Goal: Task Accomplishment & Management: Use online tool/utility

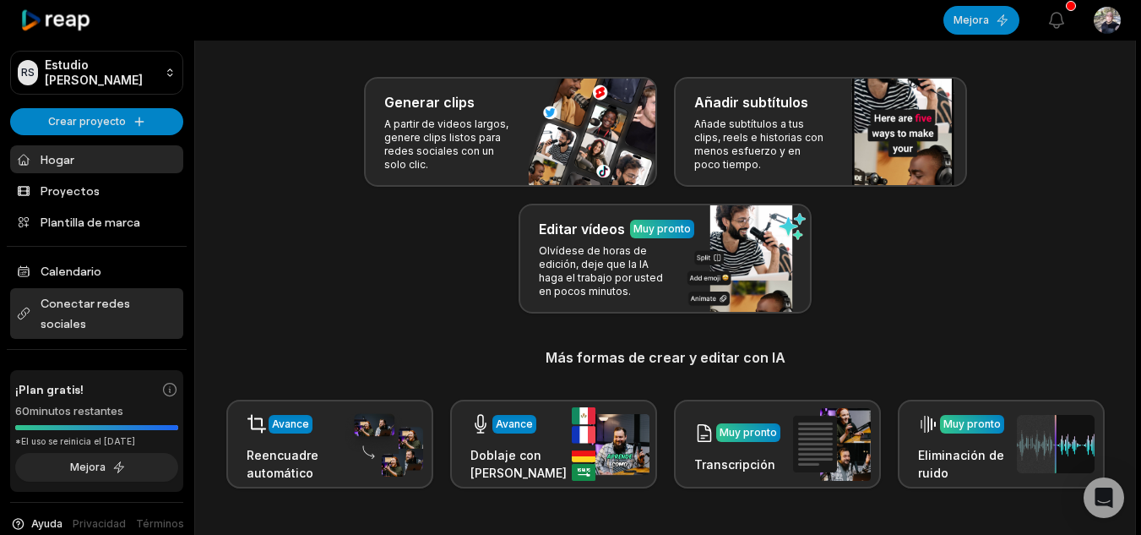
click at [111, 315] on font "Conectar redes sociales" at bounding box center [109, 313] width 136 height 41
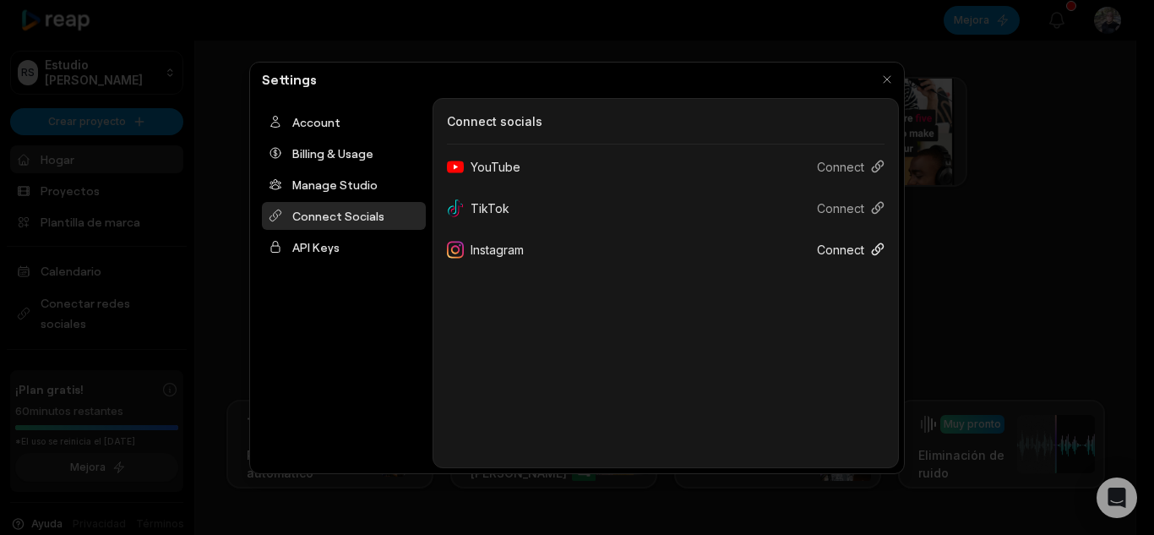
click at [845, 242] on button "Connect" at bounding box center [843, 249] width 81 height 31
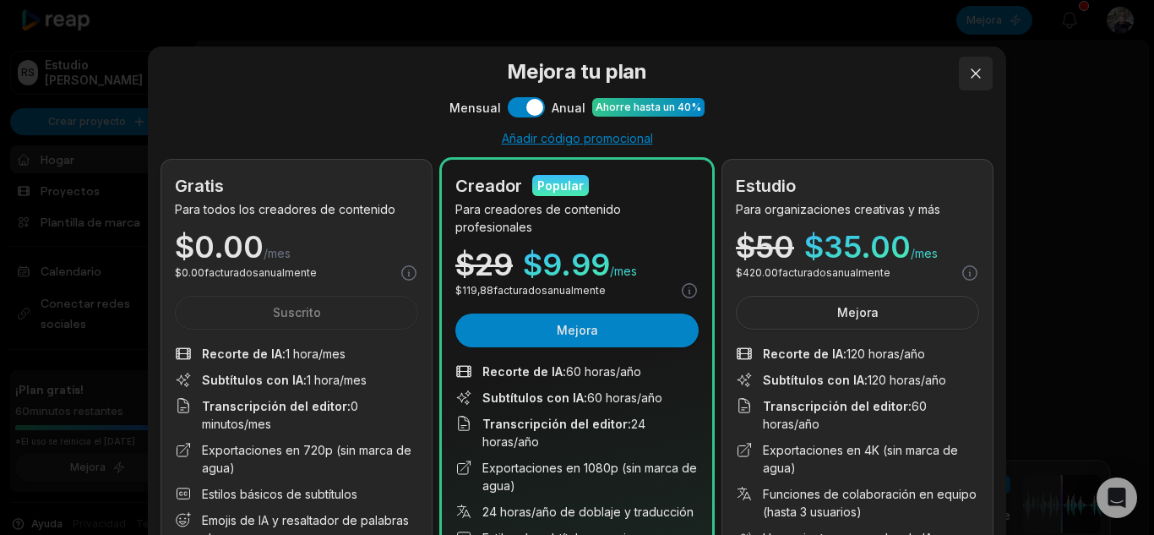
click at [970, 84] on button at bounding box center [976, 74] width 34 height 34
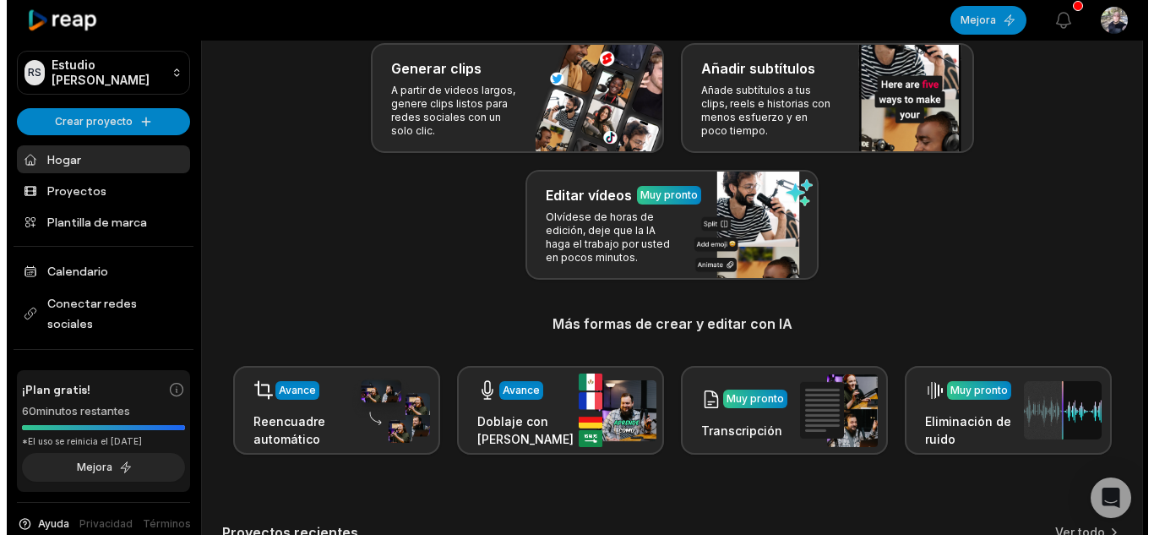
scroll to position [105, 0]
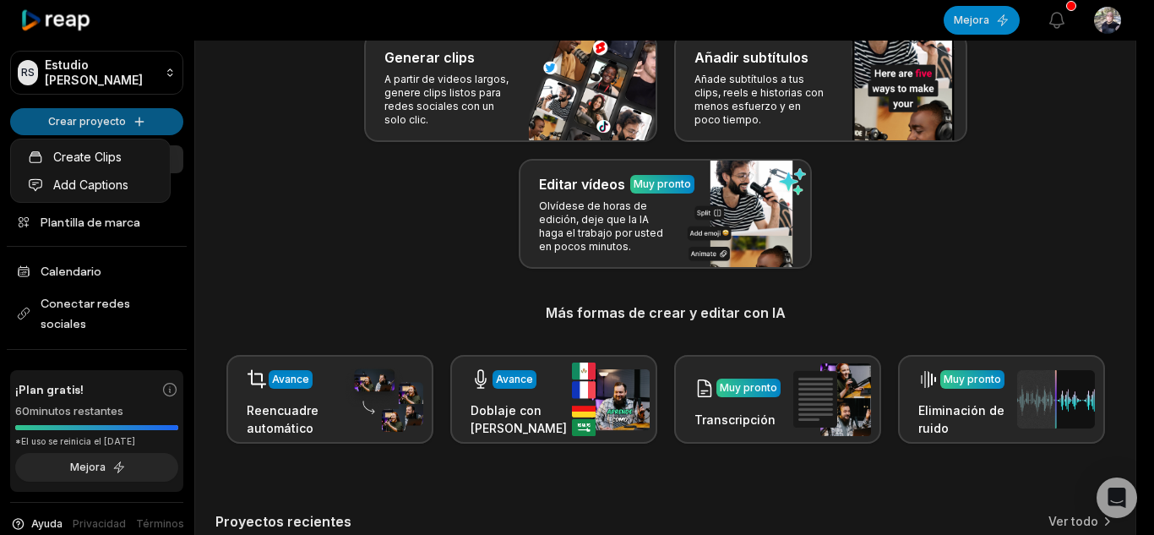
click at [116, 121] on html "RS Estudio de Rafael Crear proyecto Hogar Proyectos Plantilla de marca Calendar…" at bounding box center [577, 162] width 1154 height 535
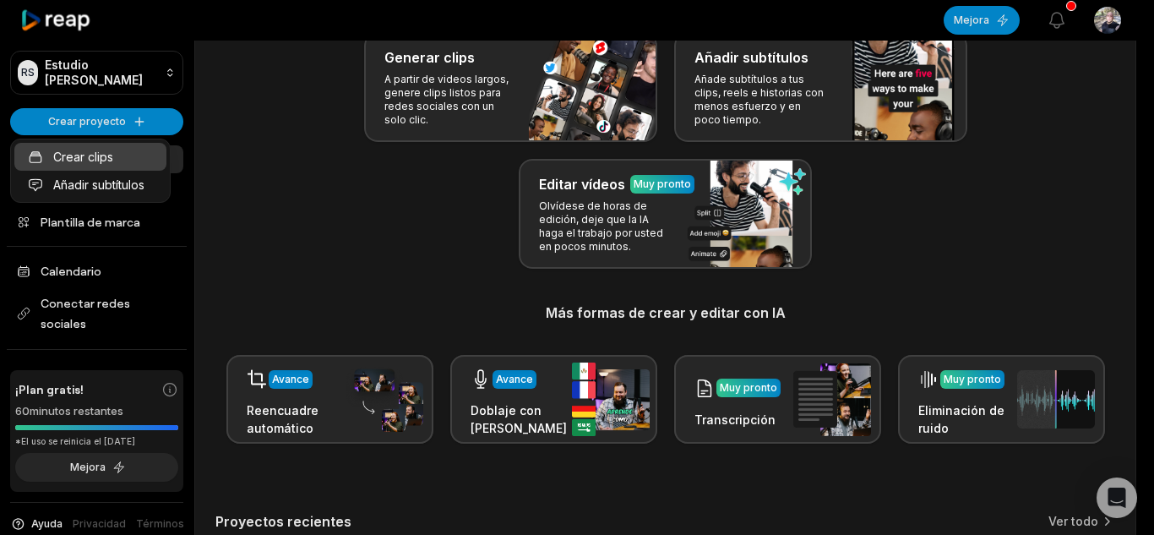
click at [117, 158] on link "Crear clips" at bounding box center [90, 157] width 152 height 28
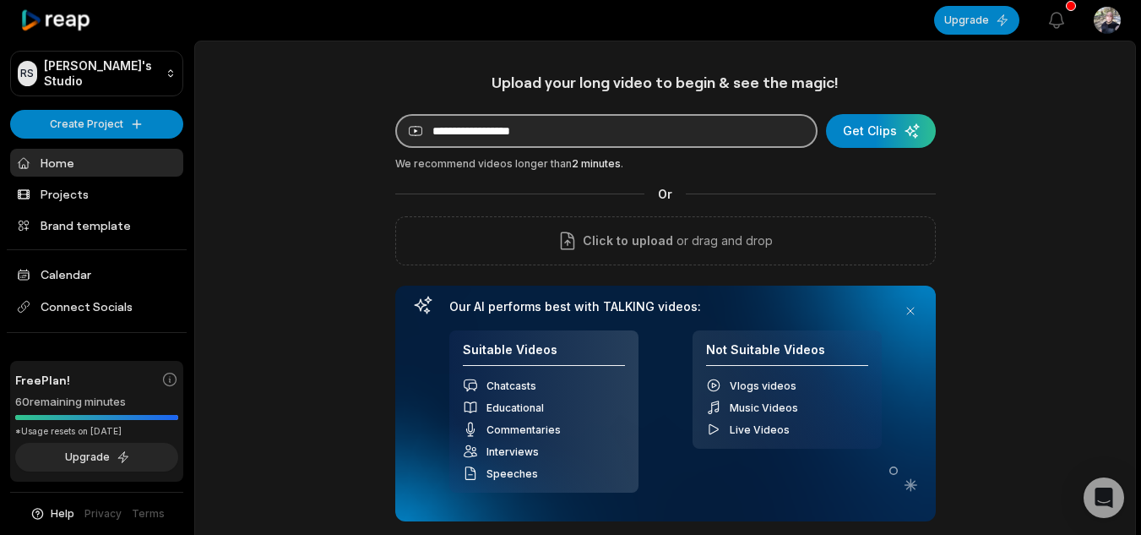
click at [581, 133] on input at bounding box center [606, 131] width 422 height 34
paste input "**********"
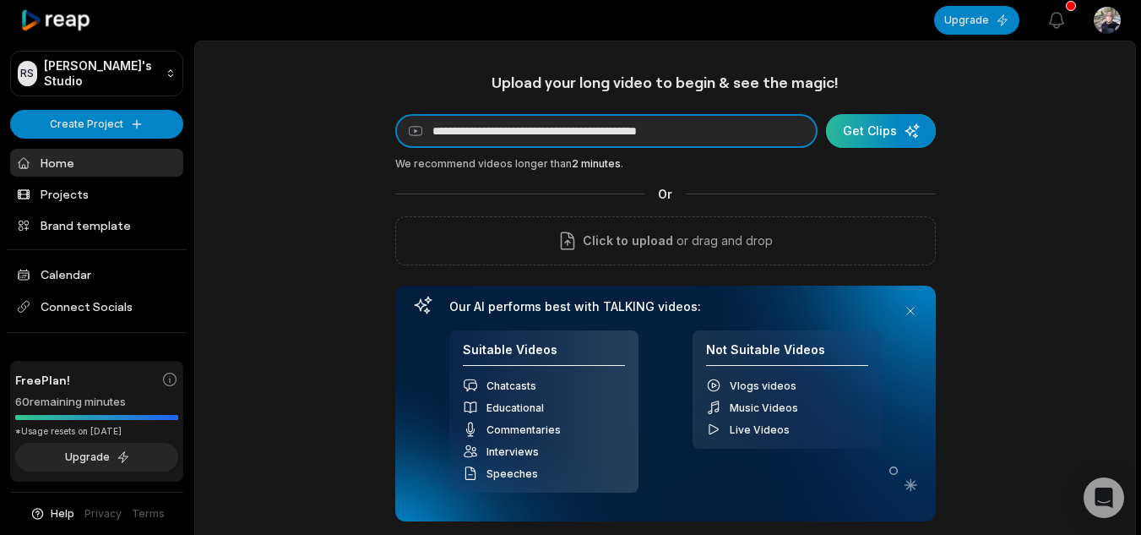
type input "**********"
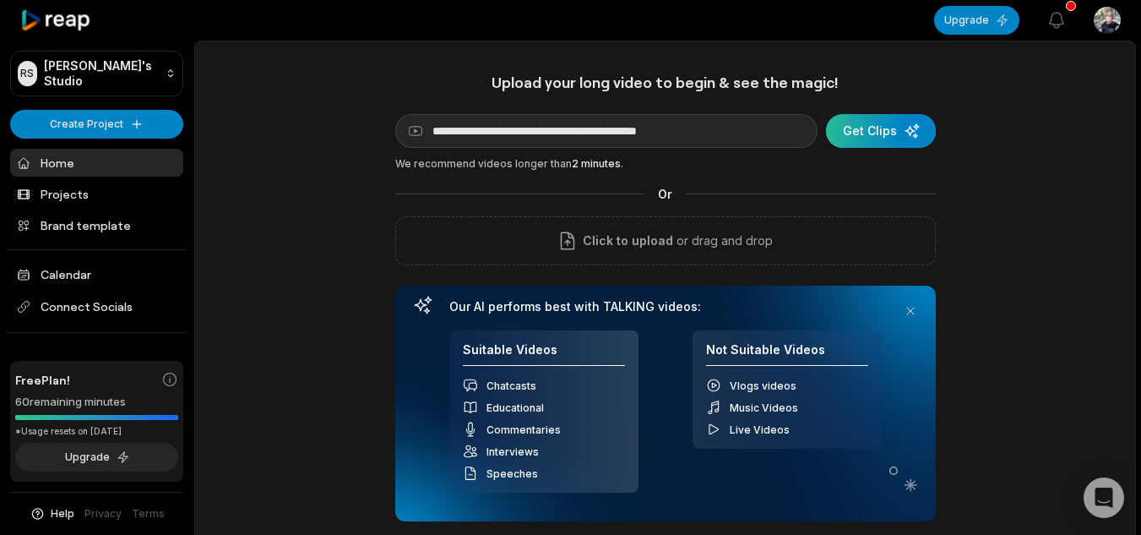
click at [884, 134] on div "submit" at bounding box center [881, 131] width 110 height 34
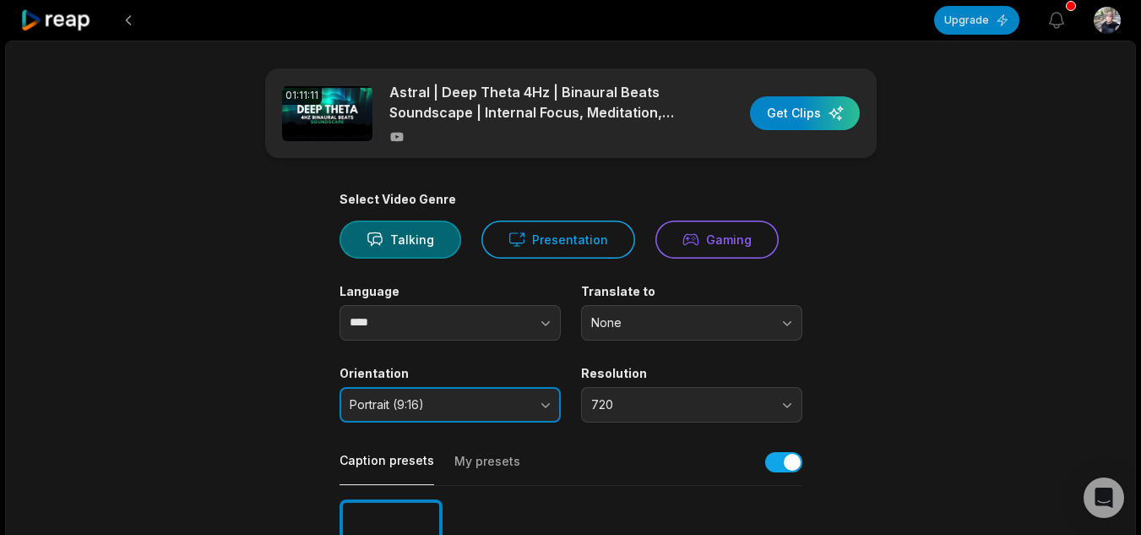
click at [545, 402] on button "Portrait (9:16)" at bounding box center [450, 404] width 221 height 35
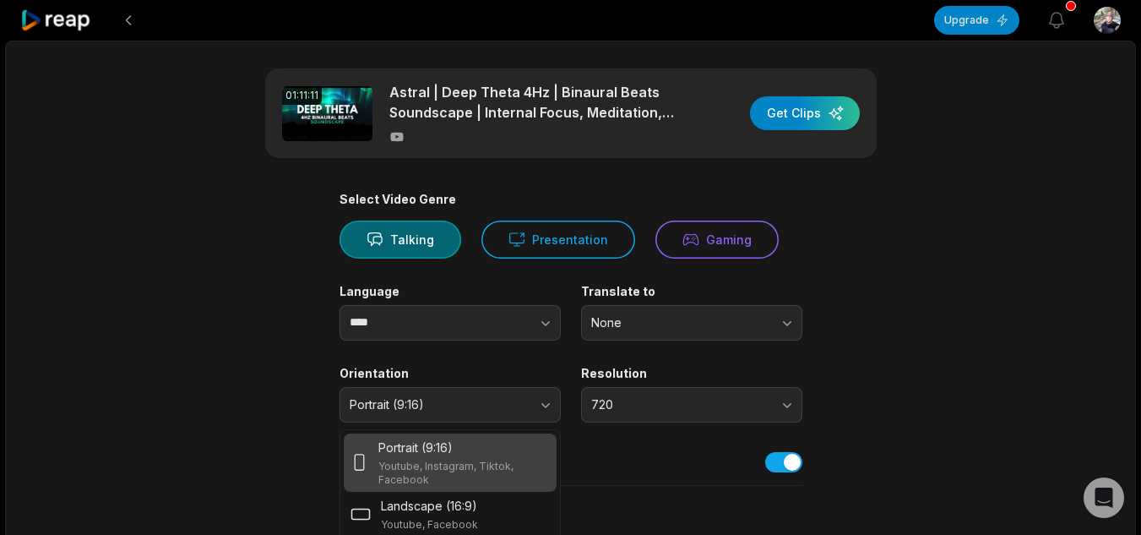
click at [511, 456] on div "Portrait (9:16) Youtube, Instagram, Tiktok, Facebook" at bounding box center [463, 462] width 171 height 48
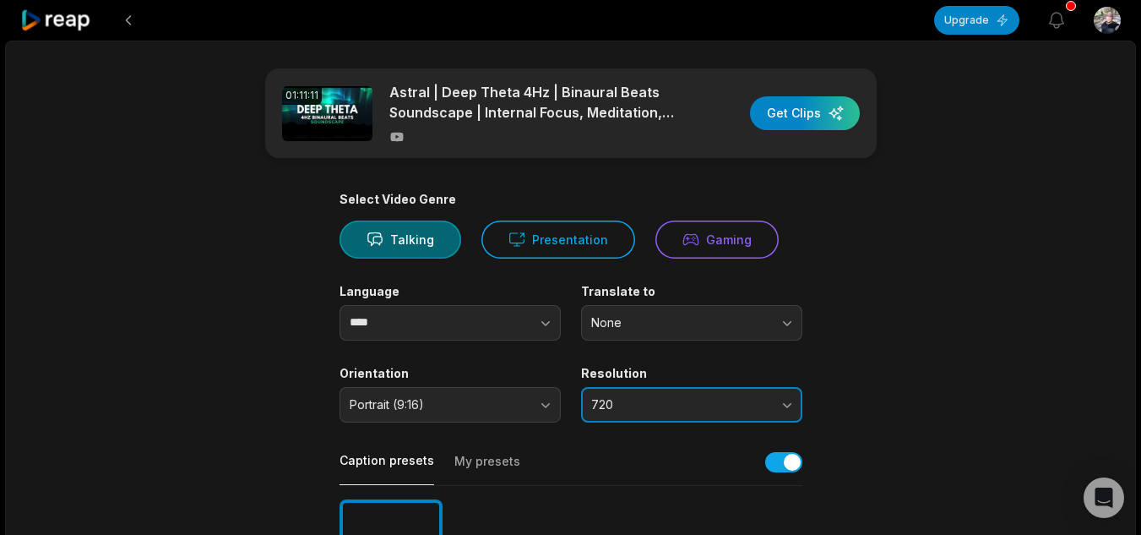
click at [784, 403] on button "720" at bounding box center [691, 404] width 221 height 35
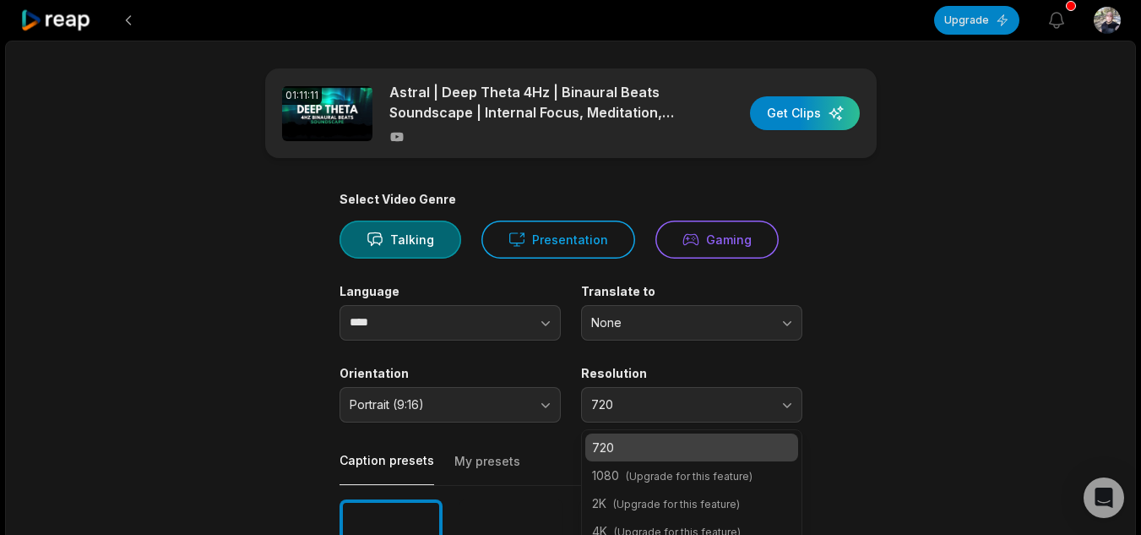
click at [706, 480] on span "(Upgrade for this feature)" at bounding box center [689, 476] width 127 height 13
drag, startPoint x: 615, startPoint y: 484, endPoint x: 636, endPoint y: 455, distance: 35.6
click at [636, 455] on div "720 1080 (Upgrade for this feature) 2K (Upgrade for this feature) 4K (Upgrade f…" at bounding box center [691, 489] width 221 height 120
click at [636, 455] on p "720" at bounding box center [691, 447] width 199 height 18
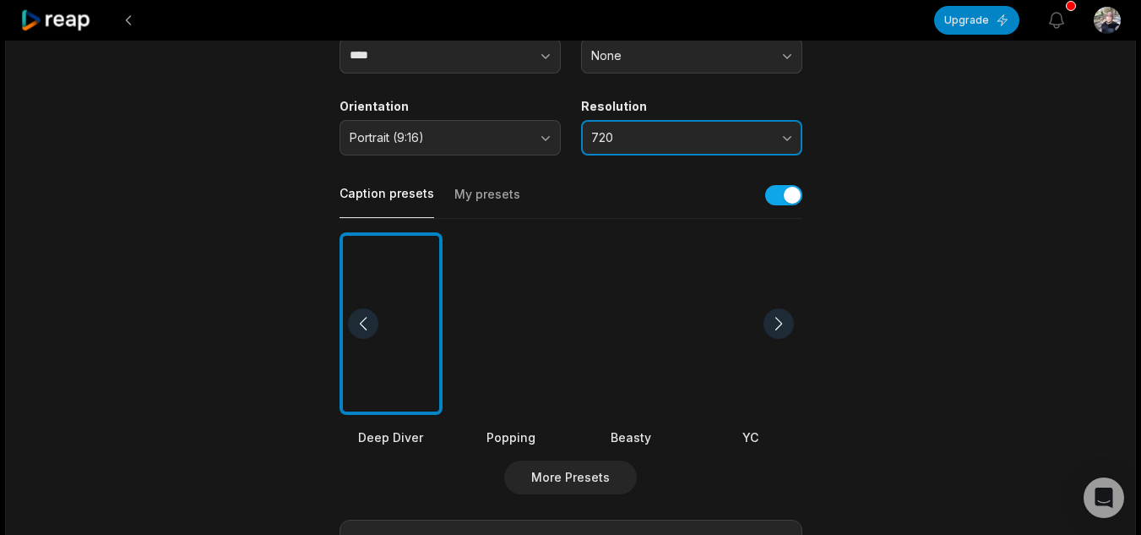
scroll to position [275, 0]
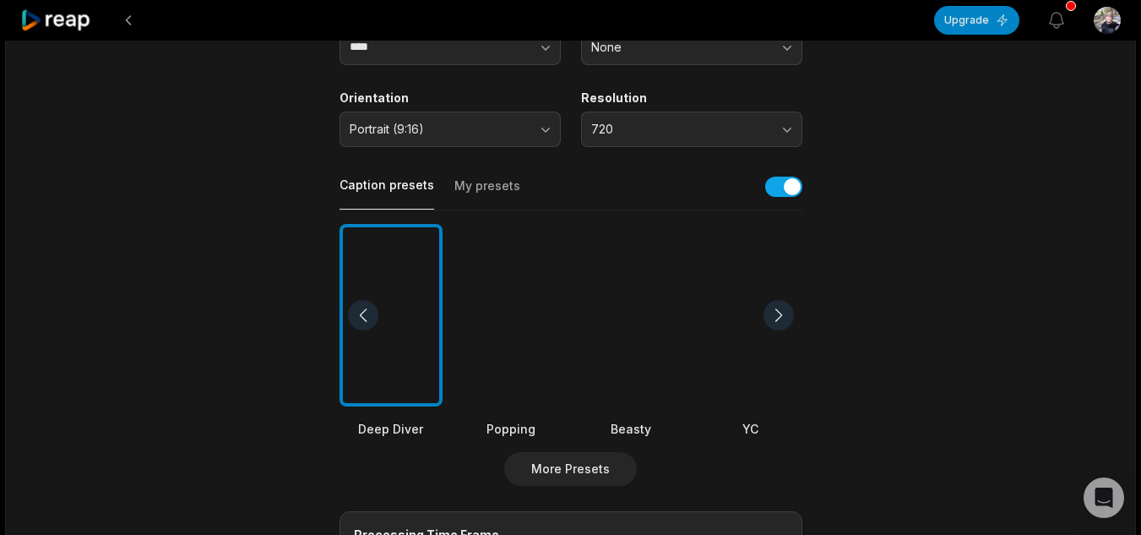
click at [639, 323] on div at bounding box center [630, 315] width 103 height 183
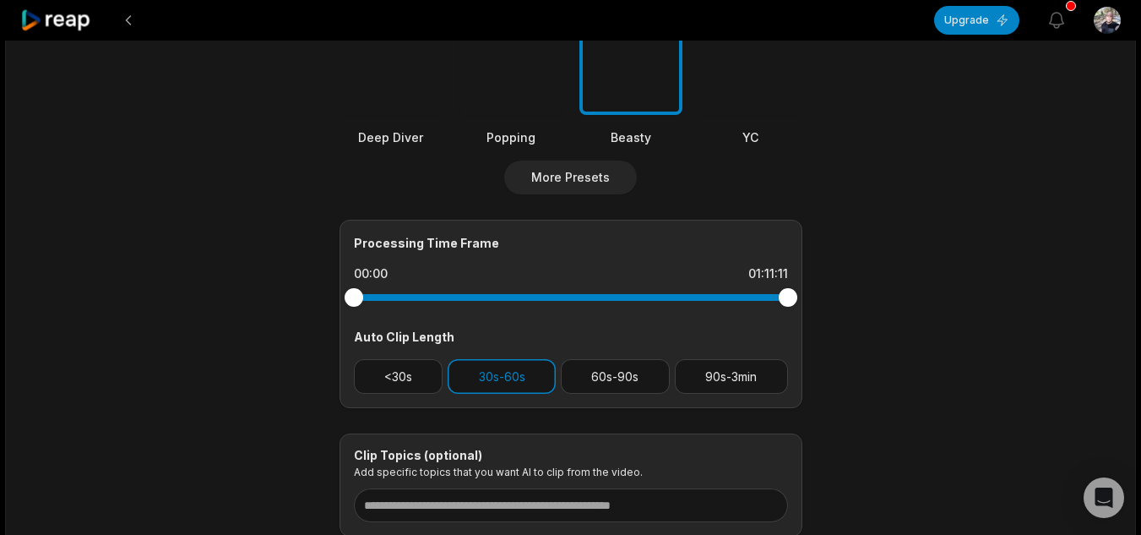
scroll to position [565, 0]
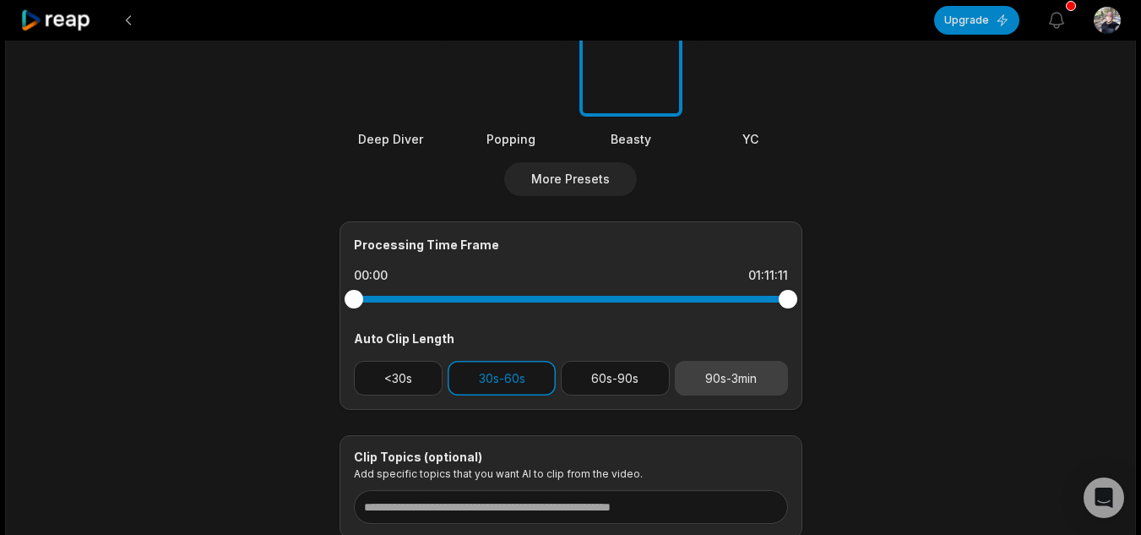
click at [758, 384] on button "90s-3min" at bounding box center [731, 378] width 113 height 35
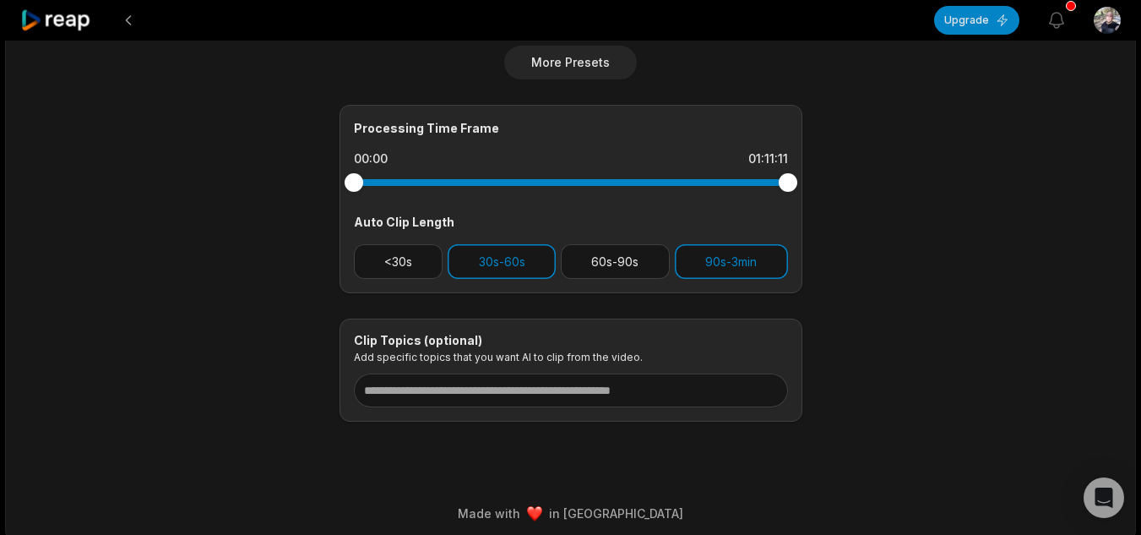
scroll to position [690, 0]
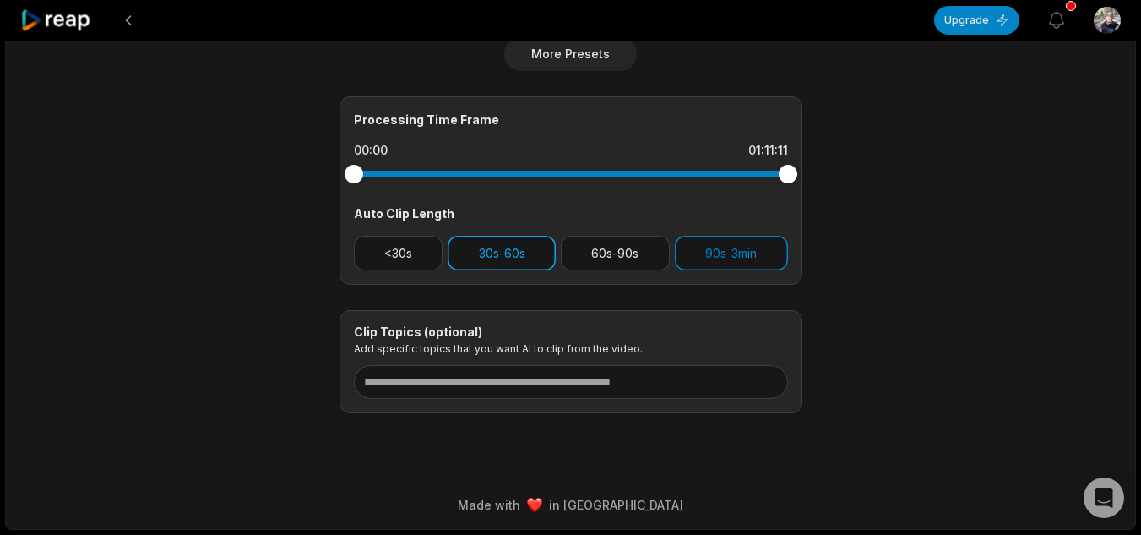
click at [525, 247] on button "30s-60s" at bounding box center [502, 253] width 108 height 35
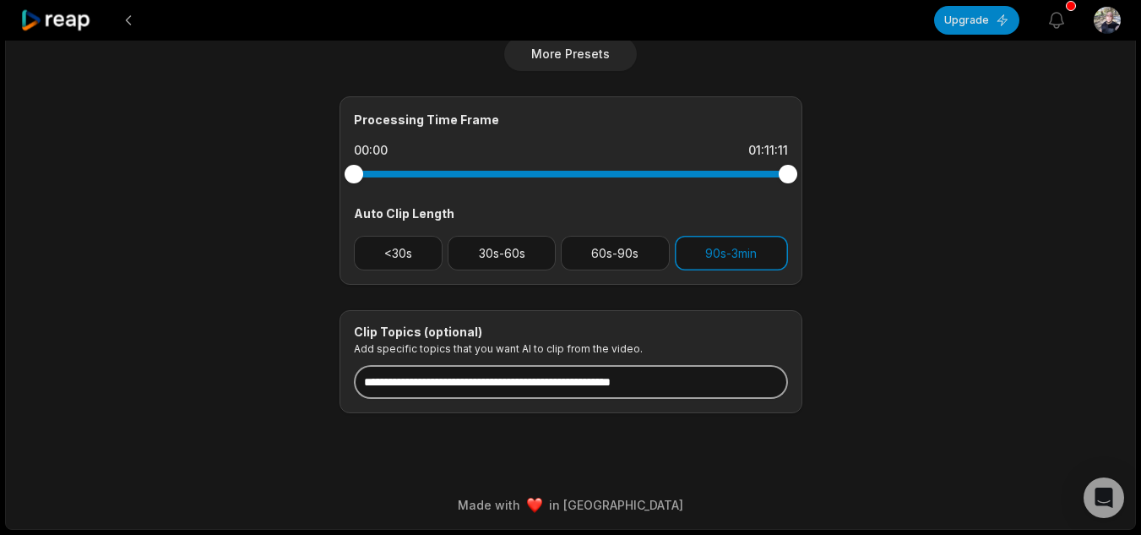
click at [616, 387] on input at bounding box center [571, 382] width 434 height 34
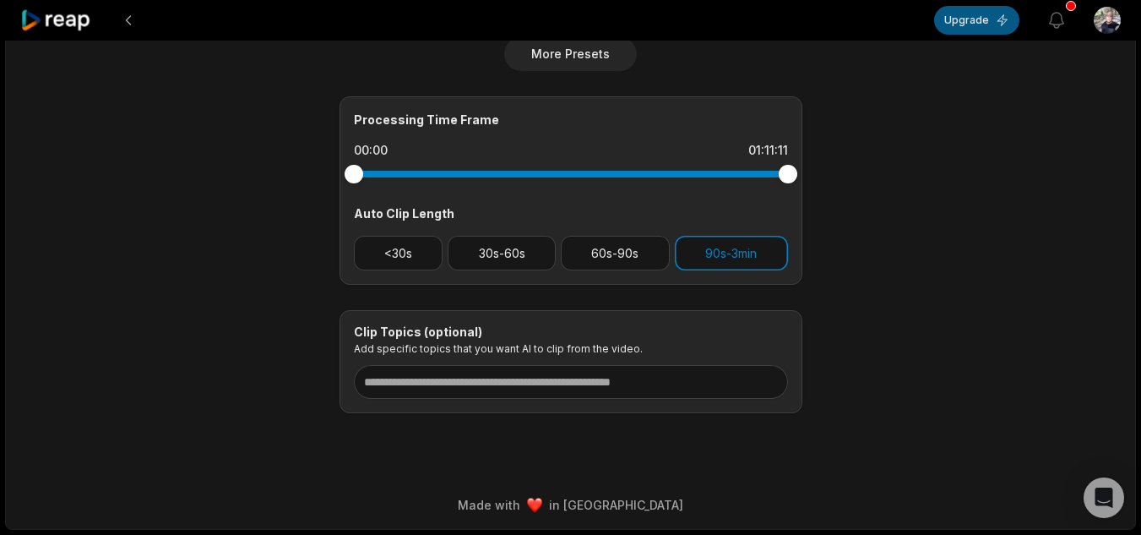
click at [955, 21] on button "Upgrade" at bounding box center [976, 20] width 85 height 29
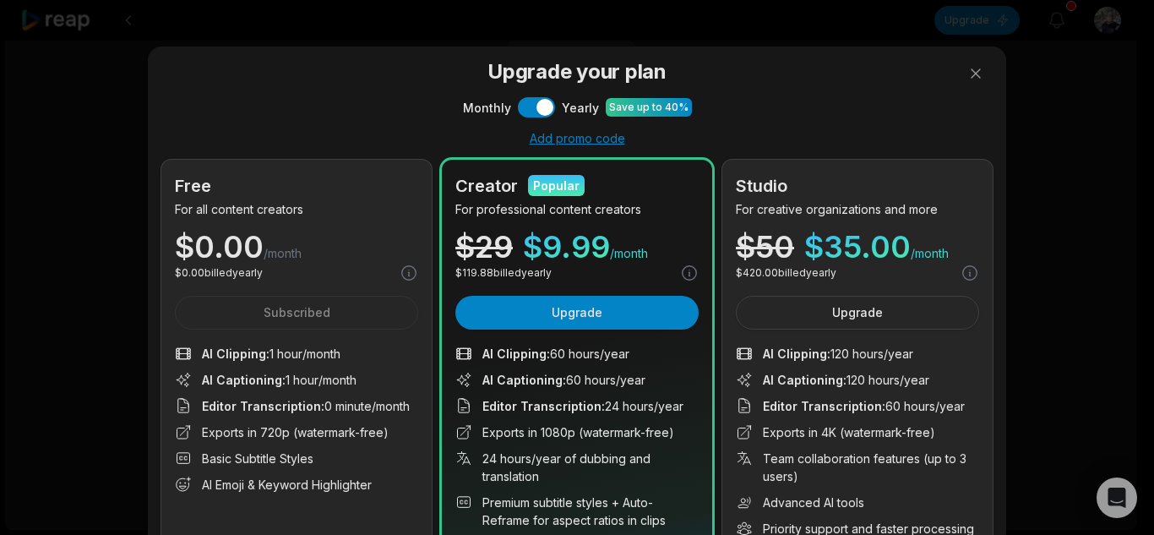
click at [356, 318] on div "Free For all content creators $ 0.00 /month $ 0.00 billed yearly Subscribed AI …" at bounding box center [296, 408] width 270 height 497
click at [971, 77] on button at bounding box center [976, 74] width 34 height 34
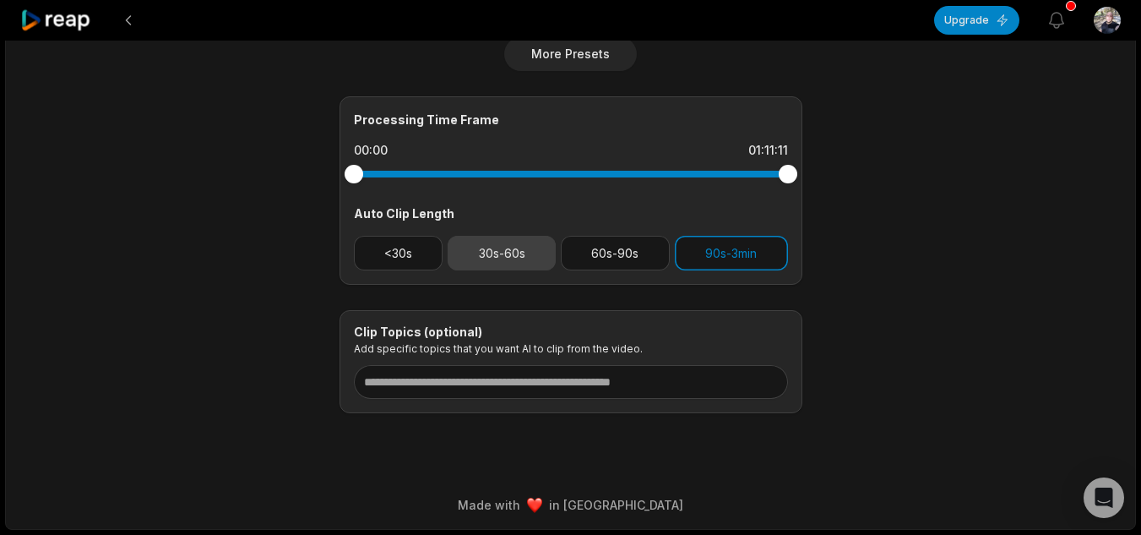
click at [538, 245] on button "30s-60s" at bounding box center [502, 253] width 108 height 35
click at [777, 257] on button "90s-3min" at bounding box center [731, 253] width 113 height 35
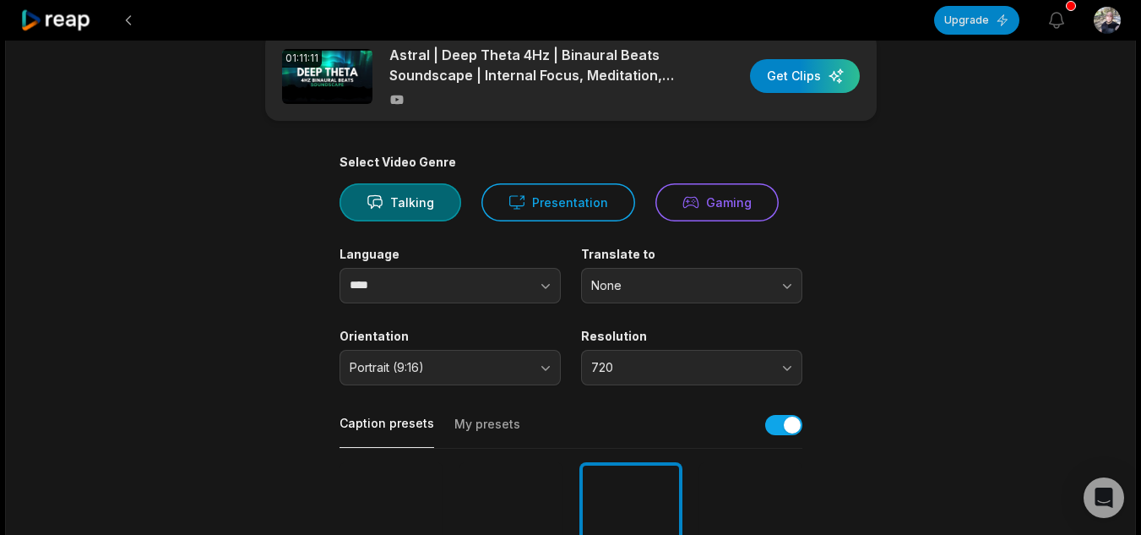
scroll to position [0, 0]
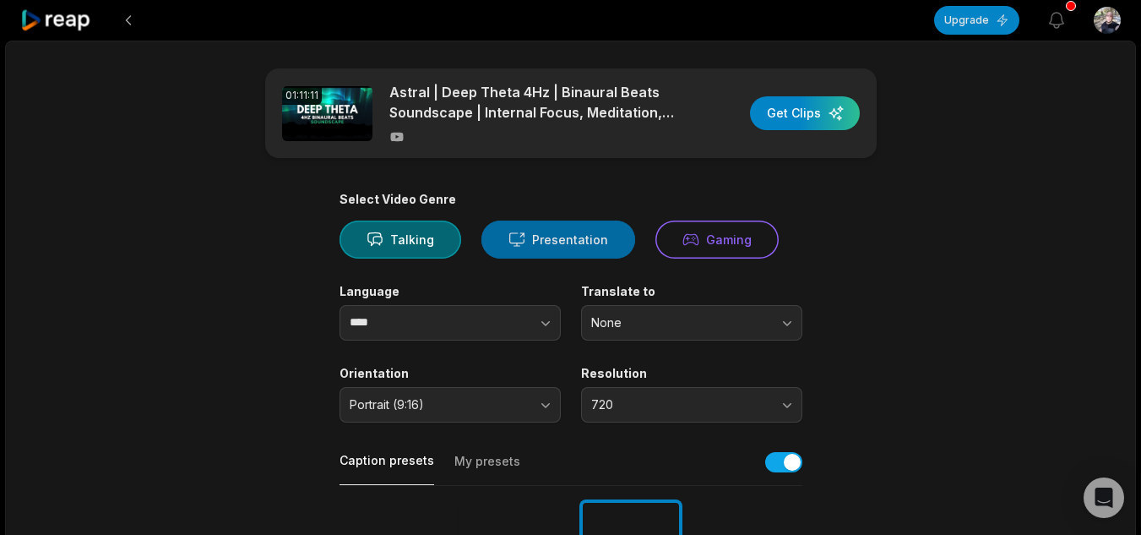
click at [513, 240] on icon at bounding box center [516, 240] width 17 height 18
click at [579, 247] on button "Presentation" at bounding box center [558, 239] width 154 height 38
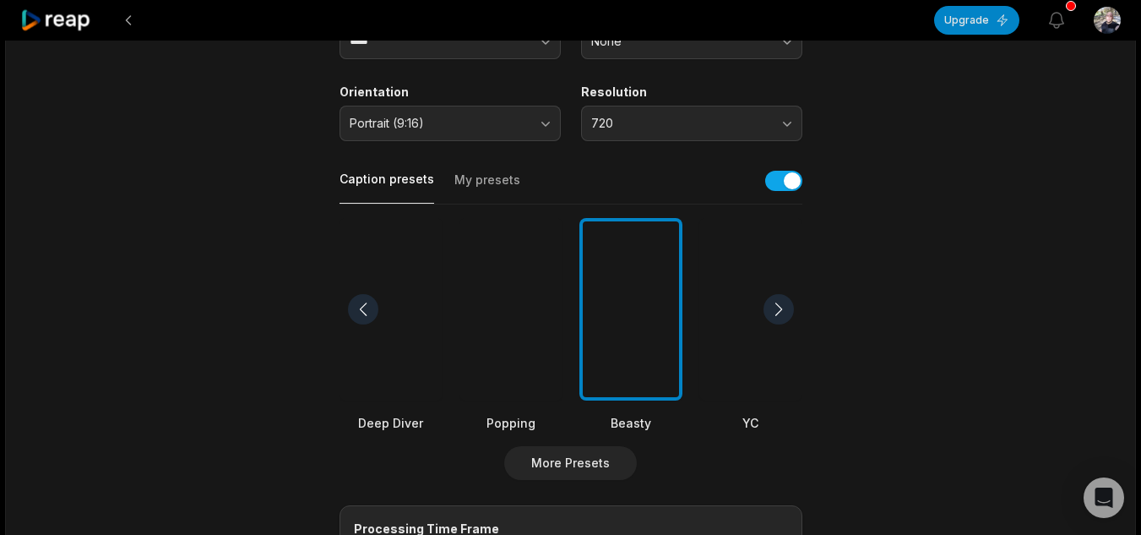
scroll to position [298, 0]
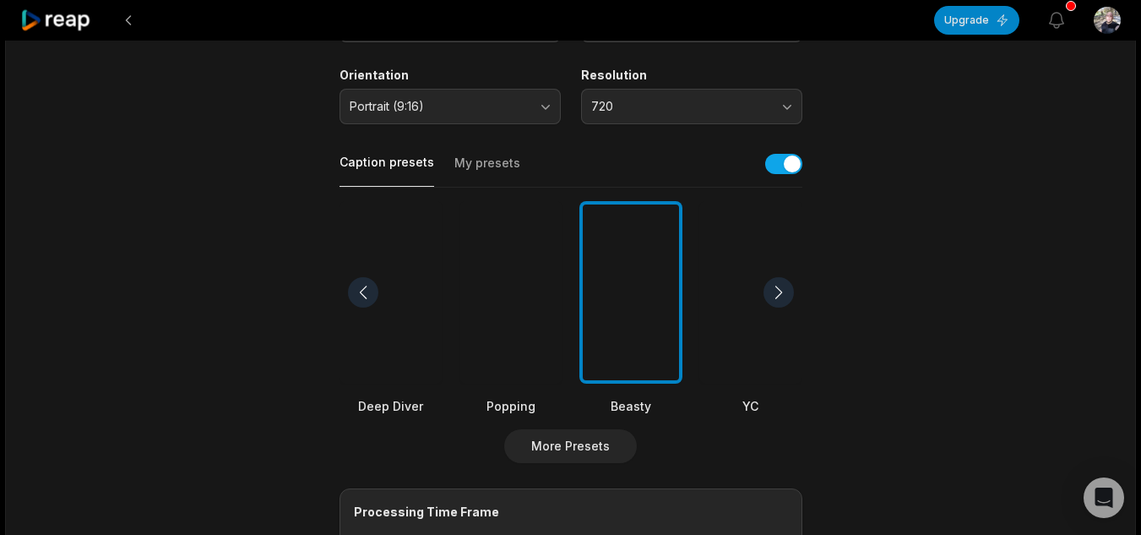
click at [541, 316] on div at bounding box center [510, 292] width 103 height 183
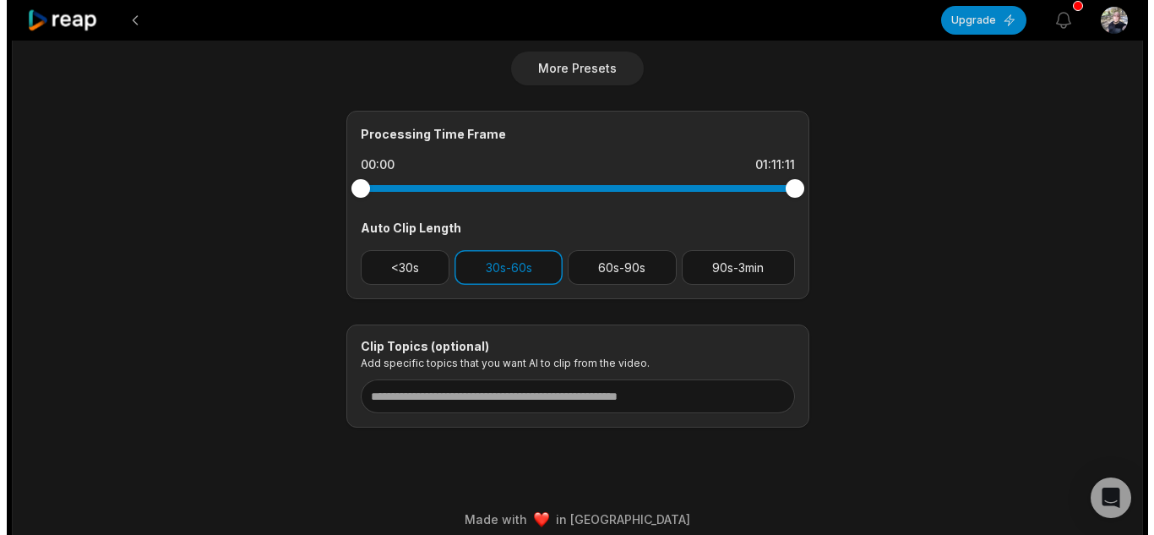
scroll to position [690, 0]
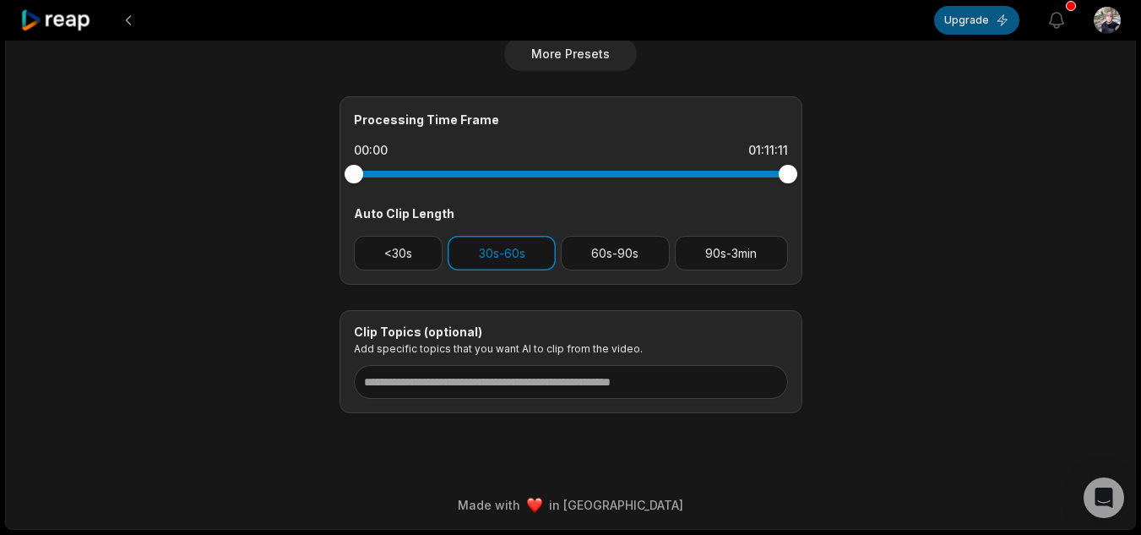
click at [979, 28] on button "Upgrade" at bounding box center [976, 20] width 85 height 29
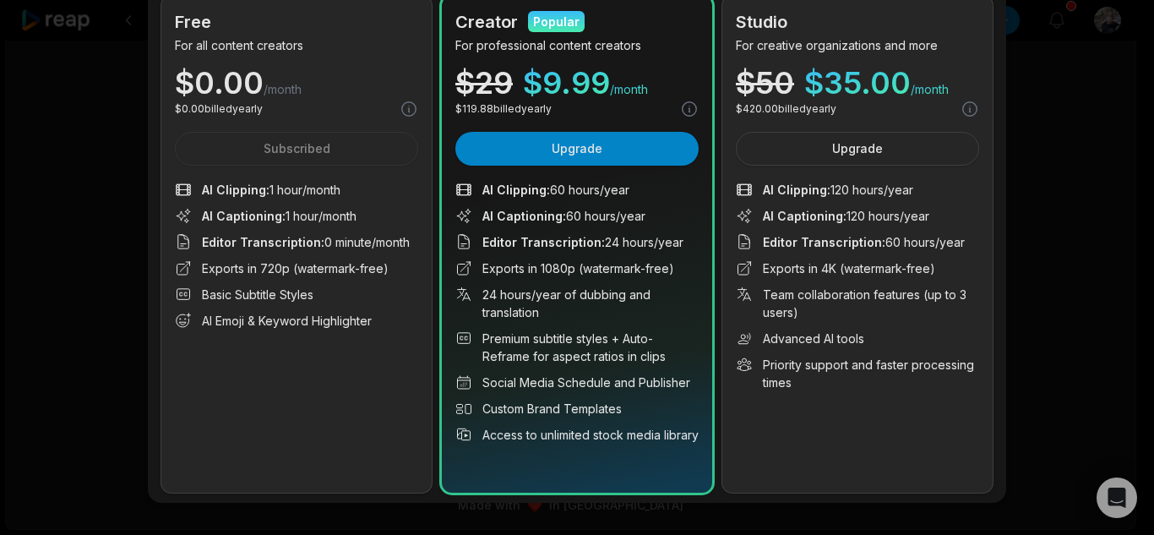
scroll to position [178, 0]
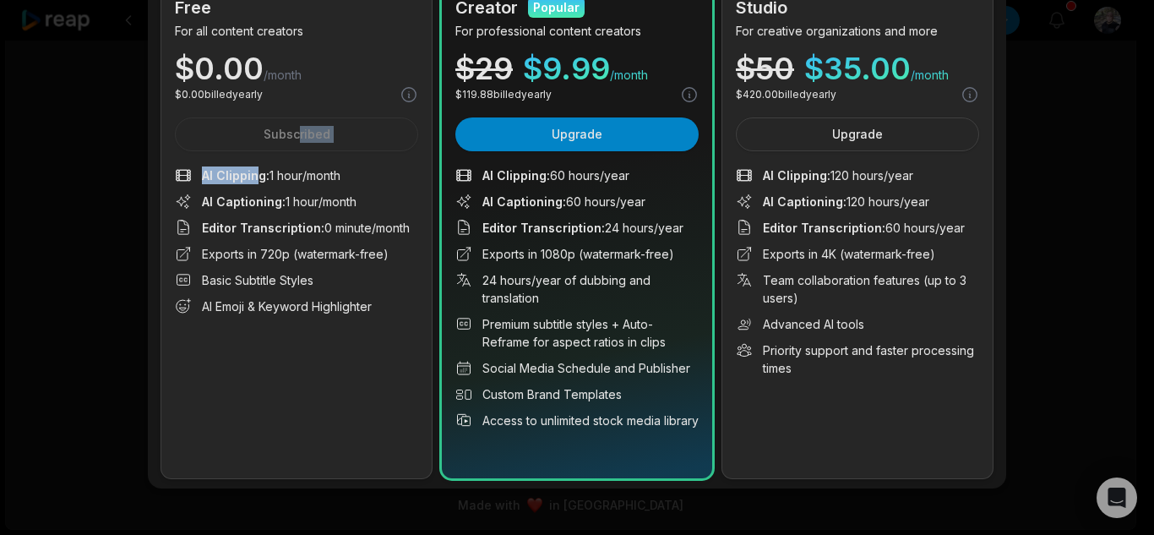
drag, startPoint x: 249, startPoint y: 174, endPoint x: 291, endPoint y: 143, distance: 52.5
click at [291, 143] on div "Free For all content creators $ 0.00 /month $ 0.00 billed yearly Subscribed AI …" at bounding box center [296, 229] width 270 height 497
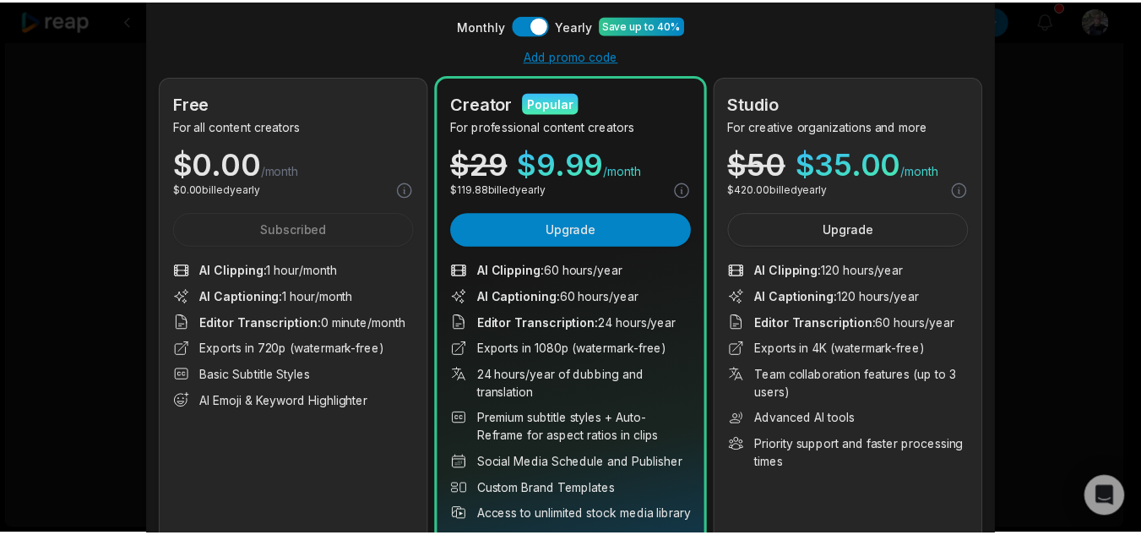
scroll to position [0, 0]
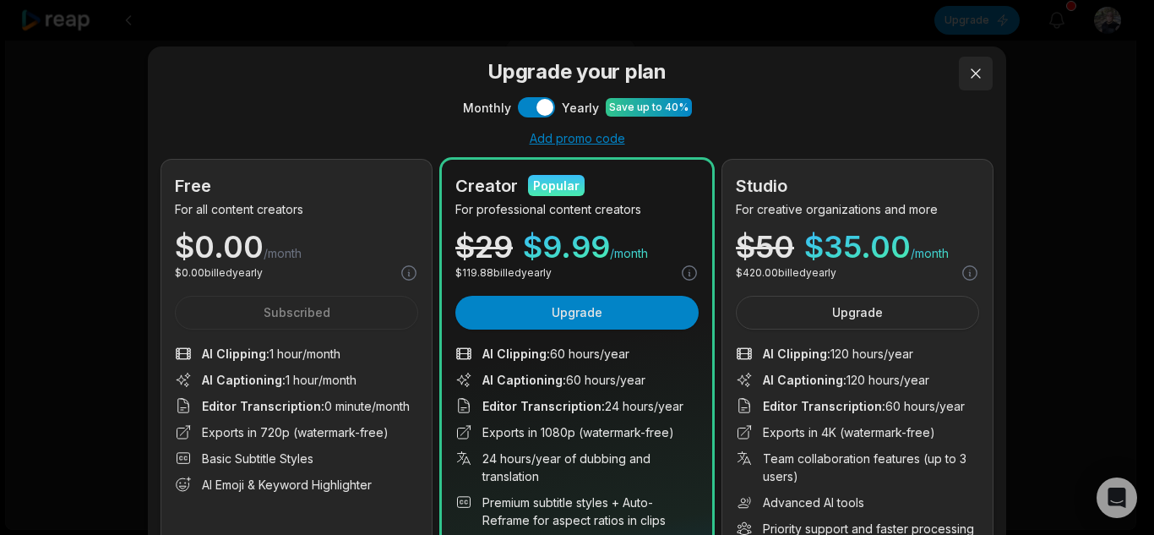
click at [969, 83] on button at bounding box center [976, 74] width 34 height 34
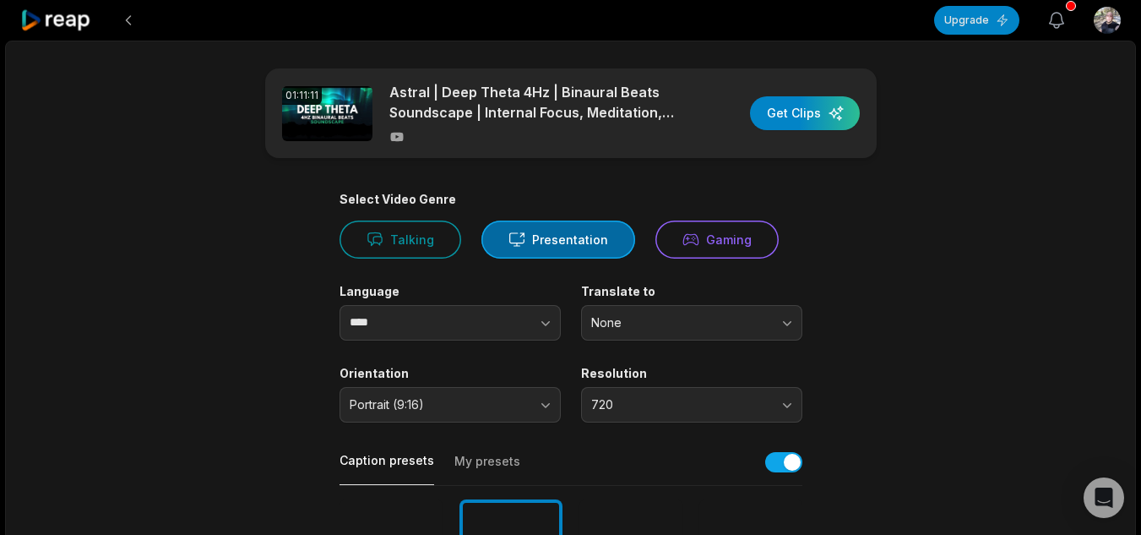
click at [1055, 16] on icon "button" at bounding box center [1056, 20] width 20 height 20
